Goal: Information Seeking & Learning: Learn about a topic

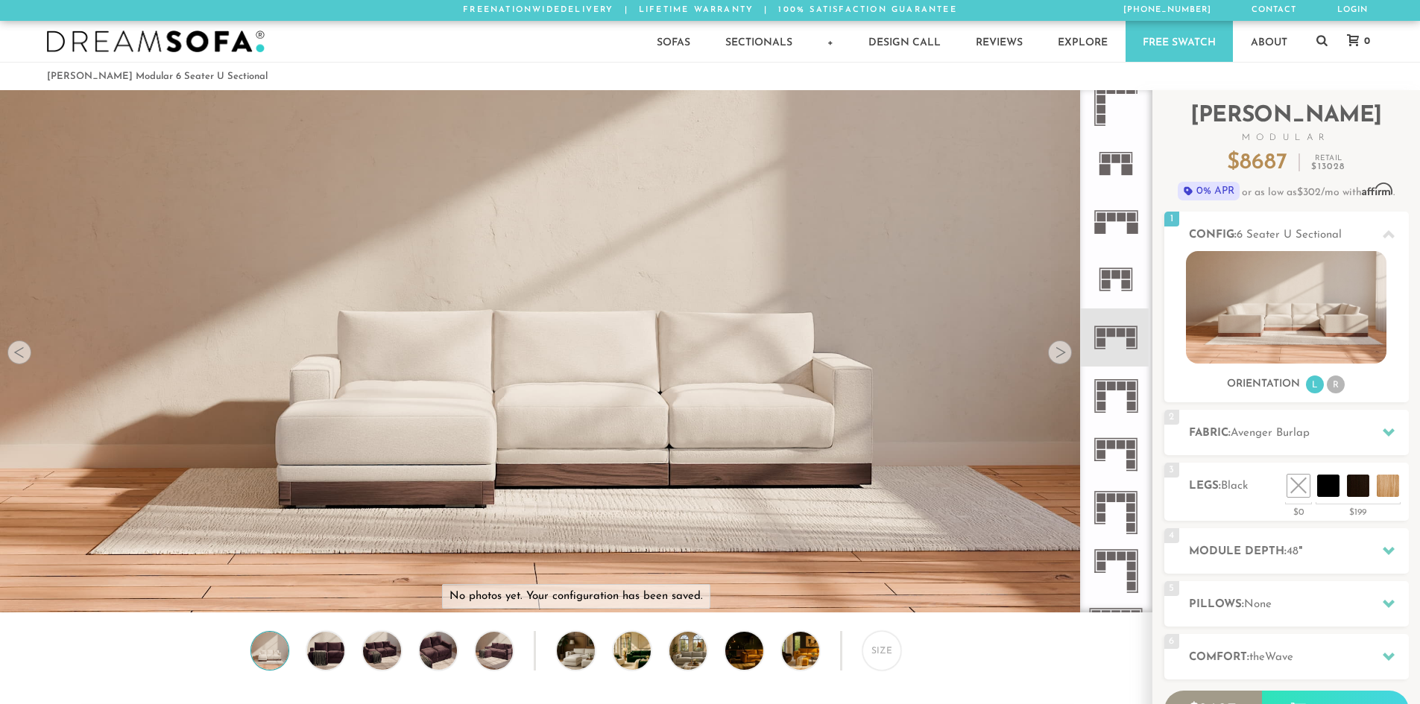
scroll to position [17602, 1409]
click at [1223, 322] on img at bounding box center [1286, 307] width 201 height 113
click at [1386, 232] on icon at bounding box center [1389, 235] width 12 height 12
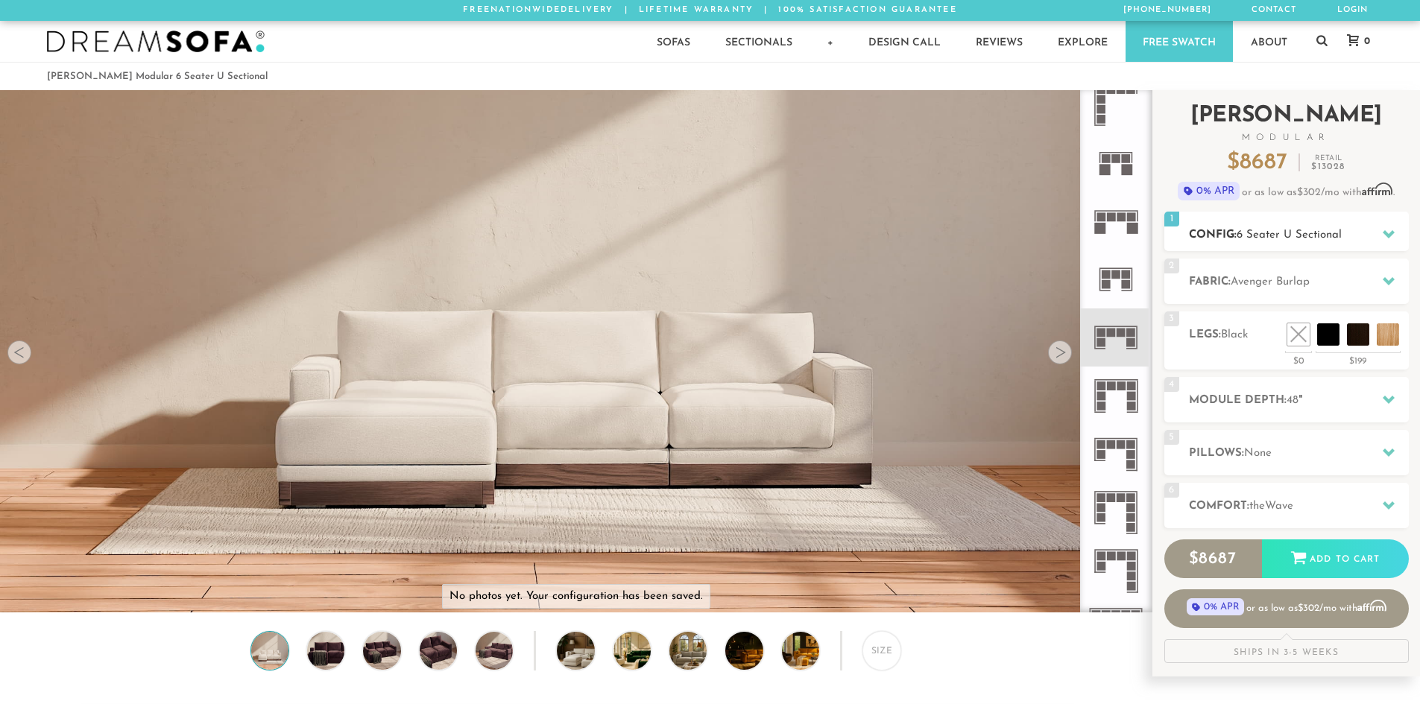
click at [1386, 232] on icon at bounding box center [1389, 234] width 12 height 8
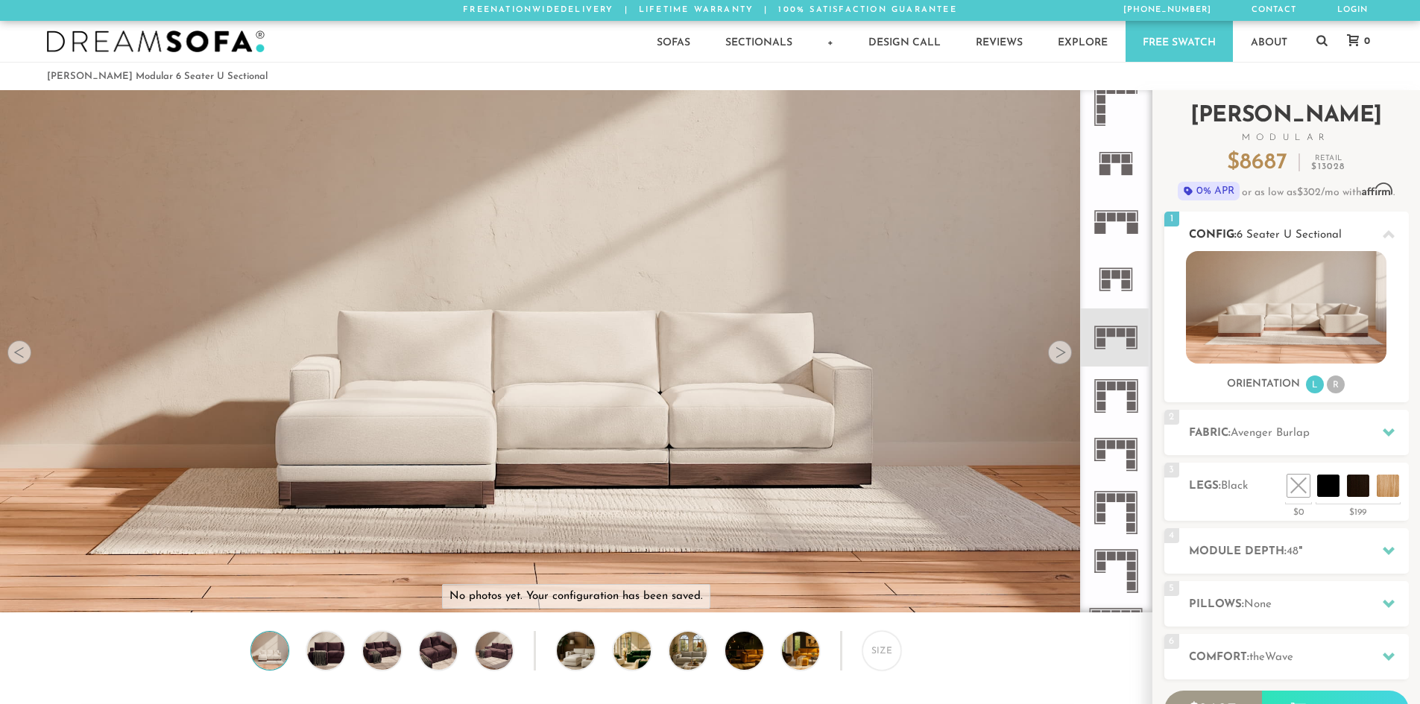
drag, startPoint x: 1281, startPoint y: 314, endPoint x: 1305, endPoint y: 295, distance: 29.7
click at [1305, 295] on img at bounding box center [1286, 307] width 201 height 113
click at [1100, 223] on rect at bounding box center [1100, 228] width 11 height 11
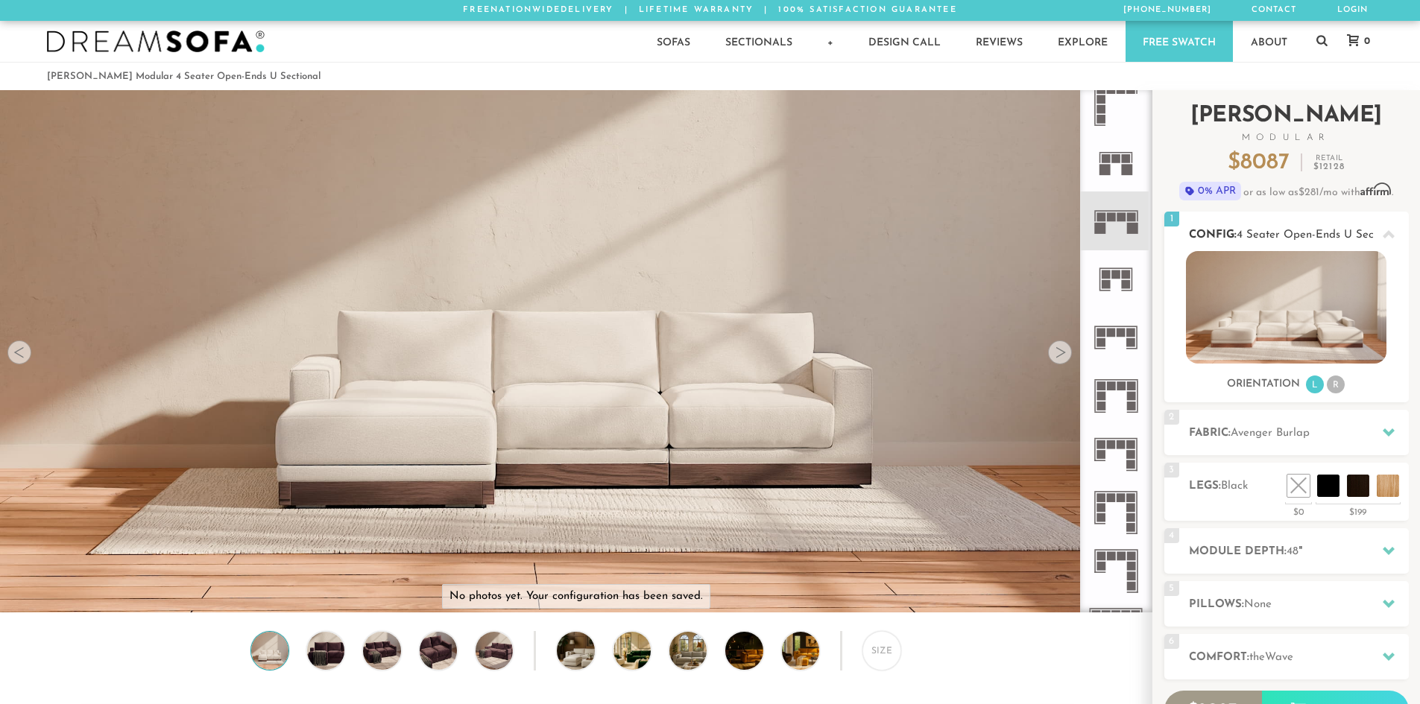
click at [1386, 233] on icon at bounding box center [1389, 235] width 12 height 12
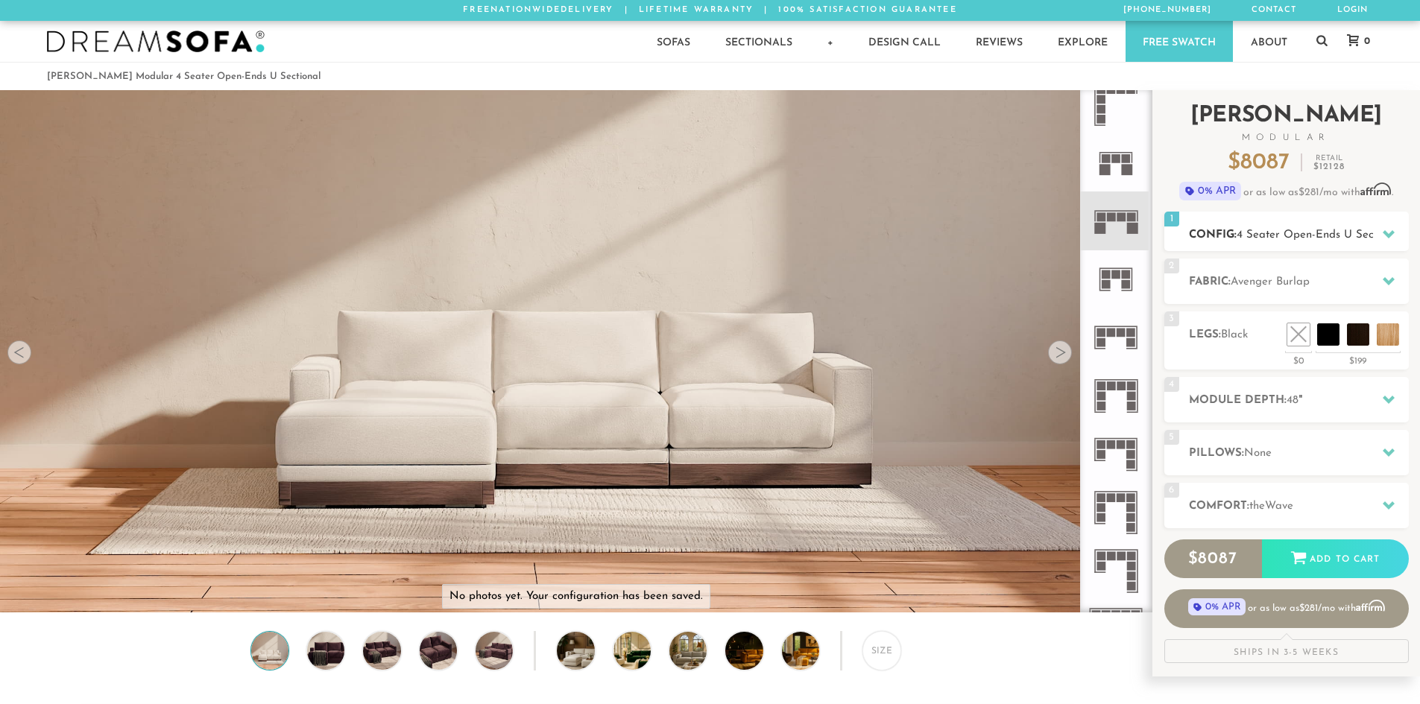
click at [1390, 233] on icon at bounding box center [1389, 234] width 12 height 8
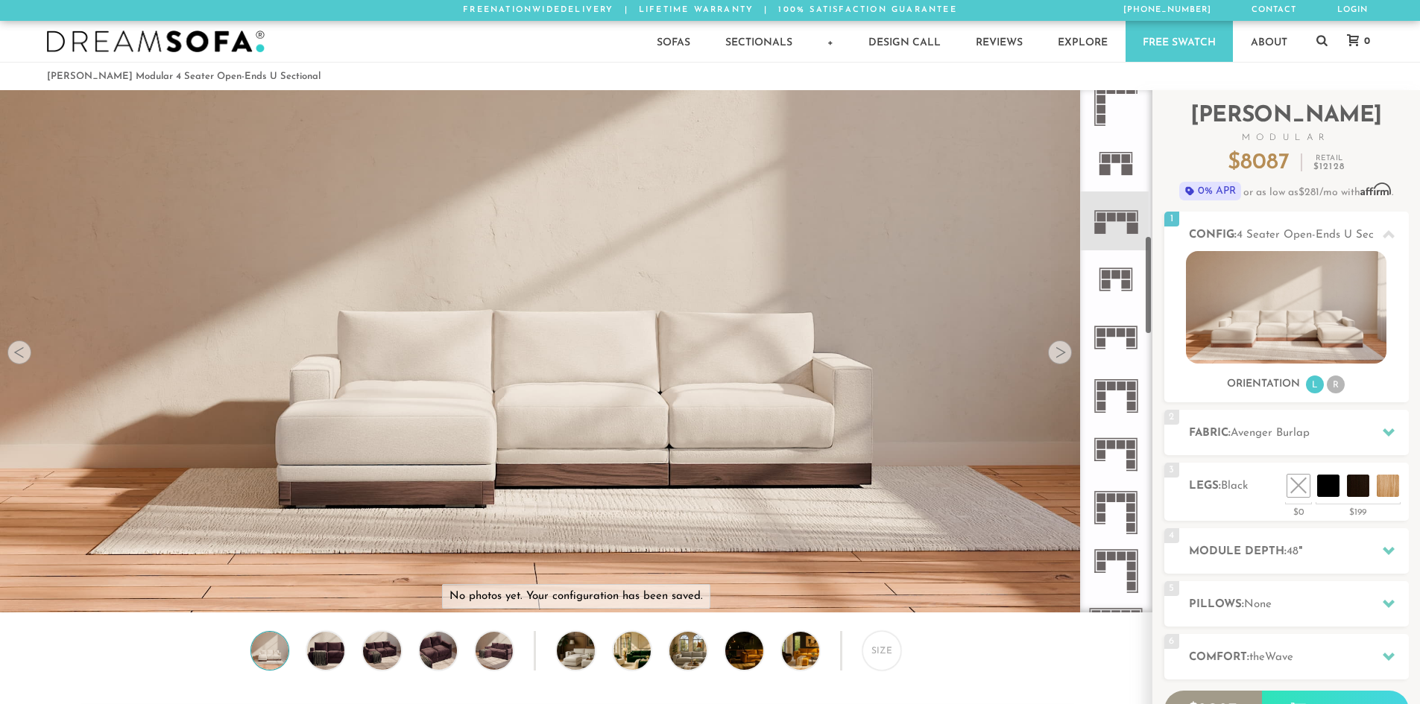
click at [1132, 334] on rect at bounding box center [1131, 333] width 9 height 9
